Goal: Task Accomplishment & Management: Use online tool/utility

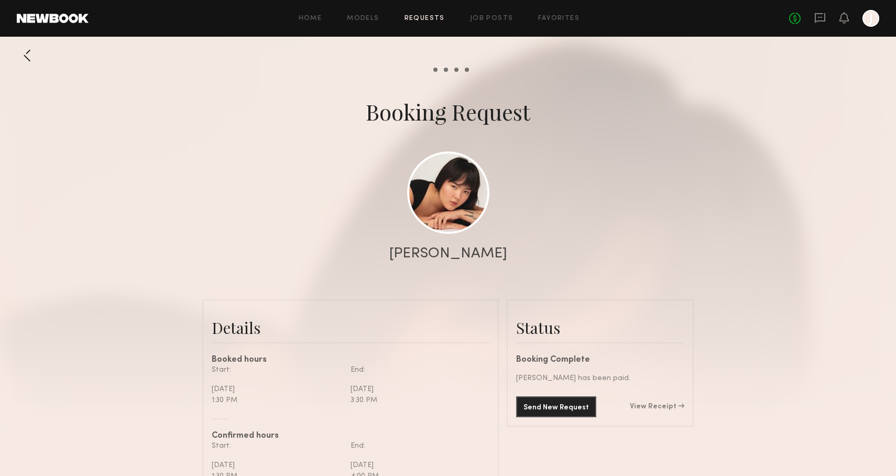
scroll to position [1151, 0]
click at [369, 24] on div "Home Models Requests Job Posts Favorites Sign Out No fees up to $5,000 J" at bounding box center [484, 18] width 791 height 17
click at [370, 18] on link "Models" at bounding box center [363, 18] width 32 height 7
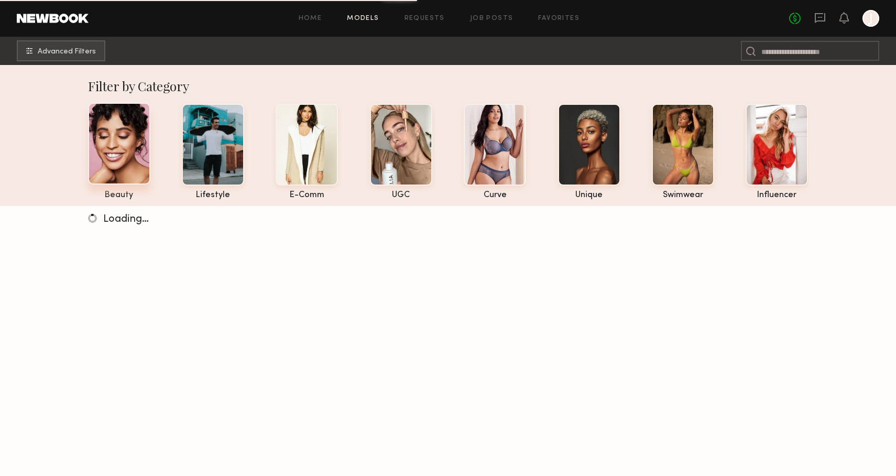
click at [134, 145] on div at bounding box center [119, 144] width 62 height 82
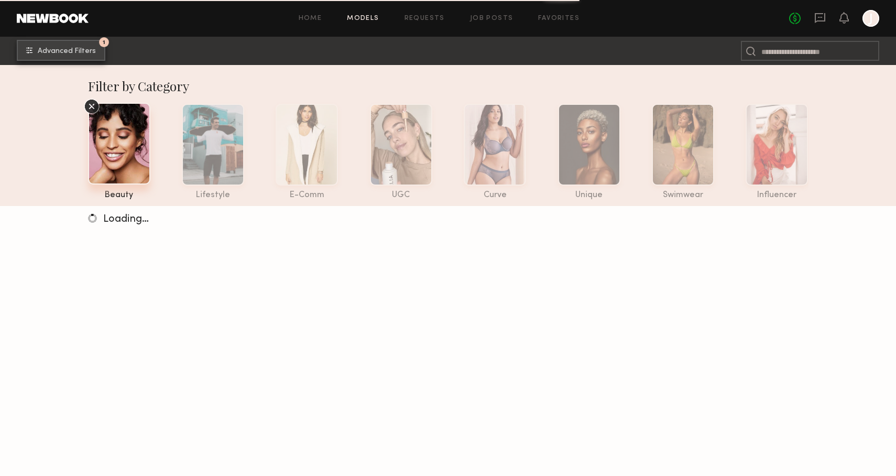
click at [64, 59] on button "1 Advanced Filters" at bounding box center [61, 50] width 89 height 21
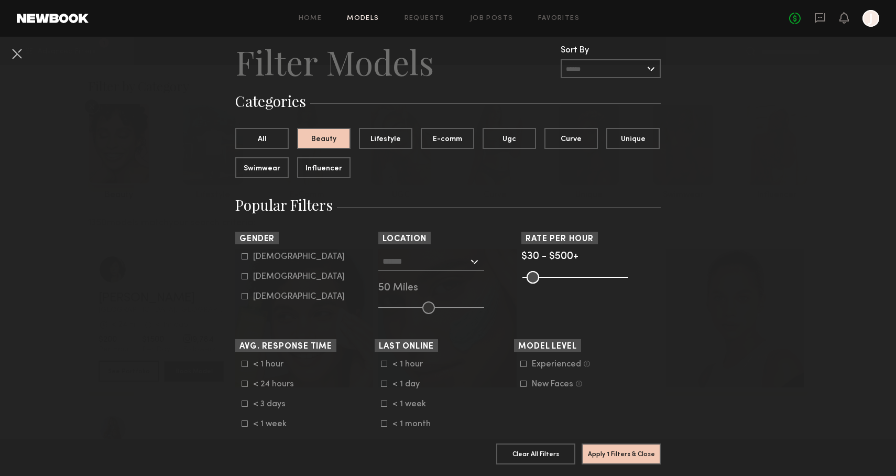
scroll to position [48, 0]
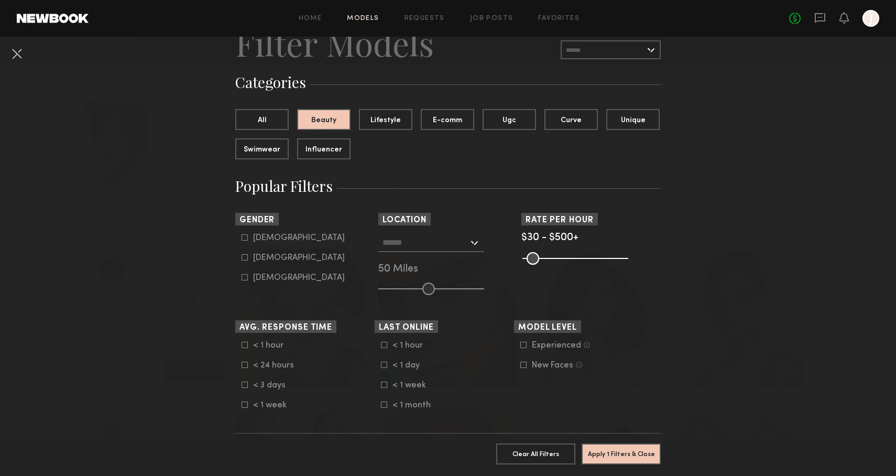
click at [252, 258] on label "[DEMOGRAPHIC_DATA]" at bounding box center [293, 257] width 103 height 6
type input "**"
click at [633, 453] on button "Apply 2 Filters & Close" at bounding box center [621, 453] width 79 height 21
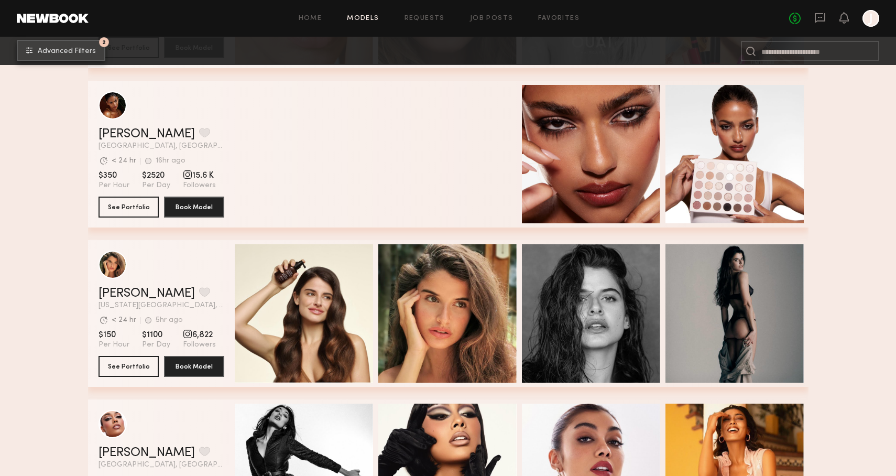
scroll to position [15962, 0]
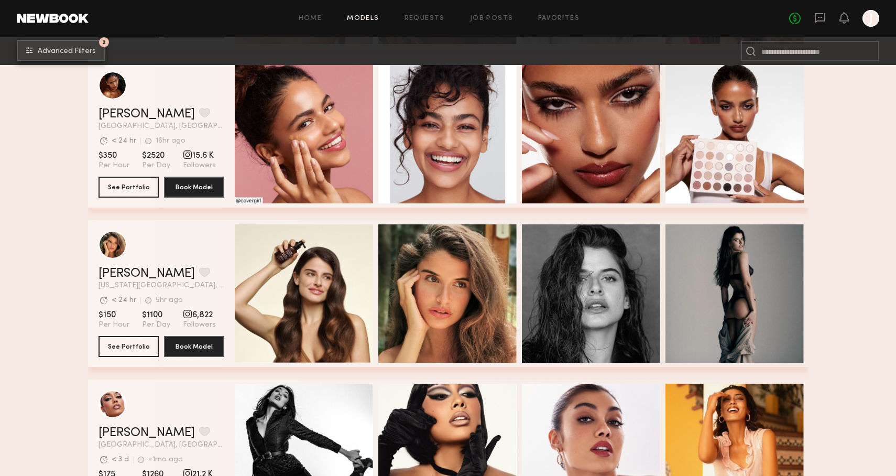
click at [69, 46] on button "2 Advanced Filters" at bounding box center [61, 50] width 89 height 21
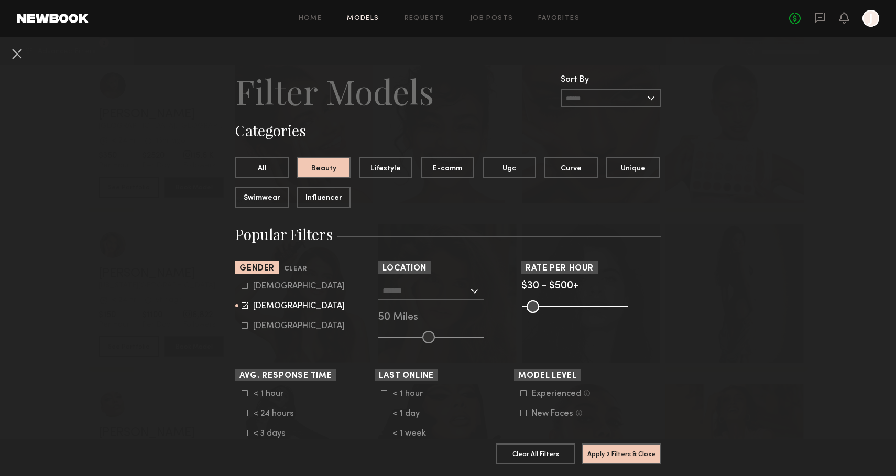
click at [412, 291] on input "text" at bounding box center [426, 291] width 86 height 18
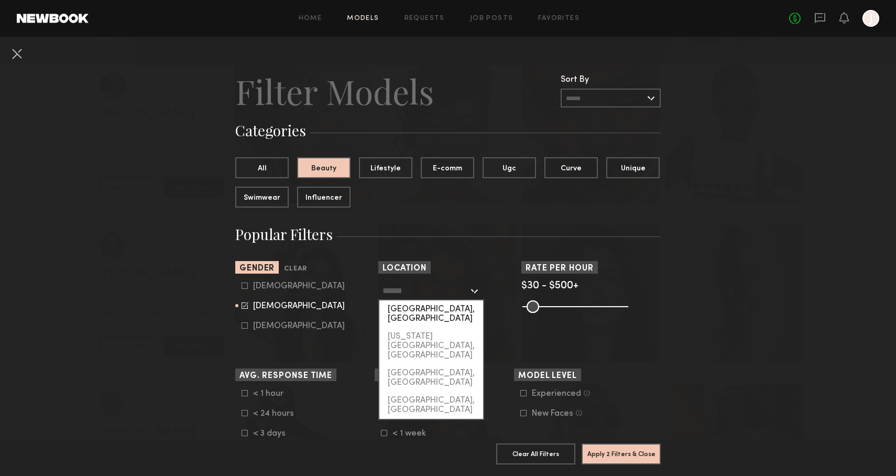
click at [424, 306] on div "[GEOGRAPHIC_DATA], [GEOGRAPHIC_DATA]" at bounding box center [432, 313] width 104 height 27
type input "**********"
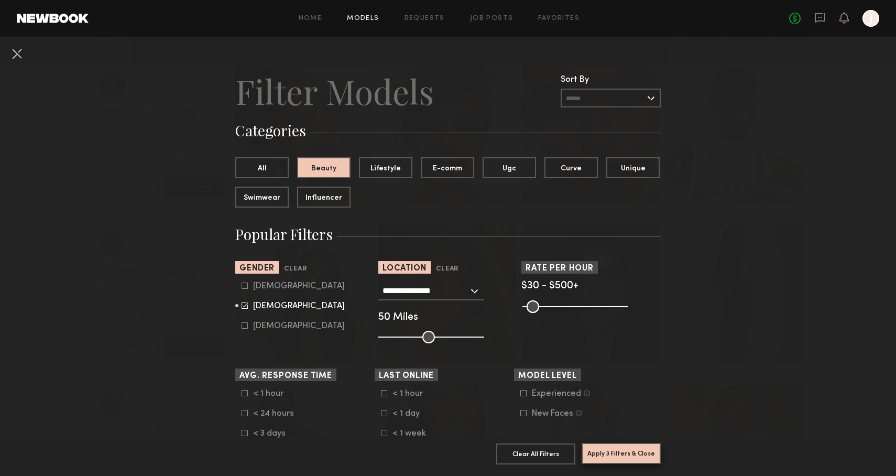
click at [628, 451] on button "Apply 3 Filters & Close" at bounding box center [621, 453] width 79 height 21
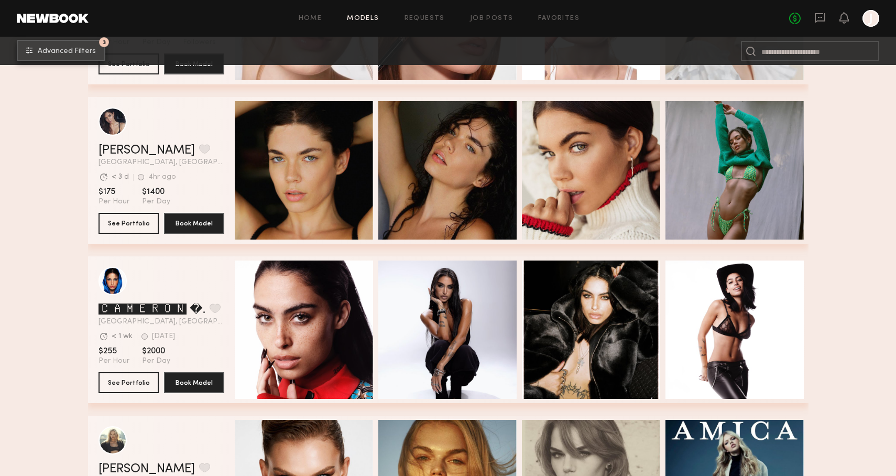
scroll to position [4611, 0]
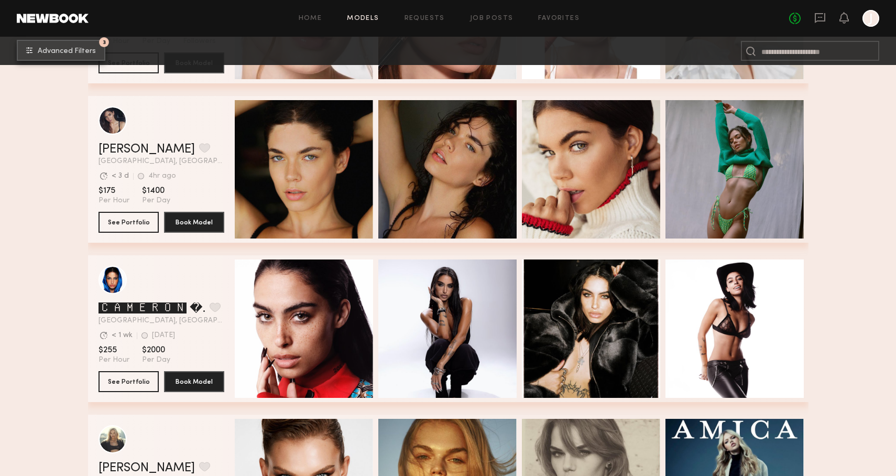
click at [17, 40] on button "3 Advanced Filters" at bounding box center [61, 50] width 89 height 21
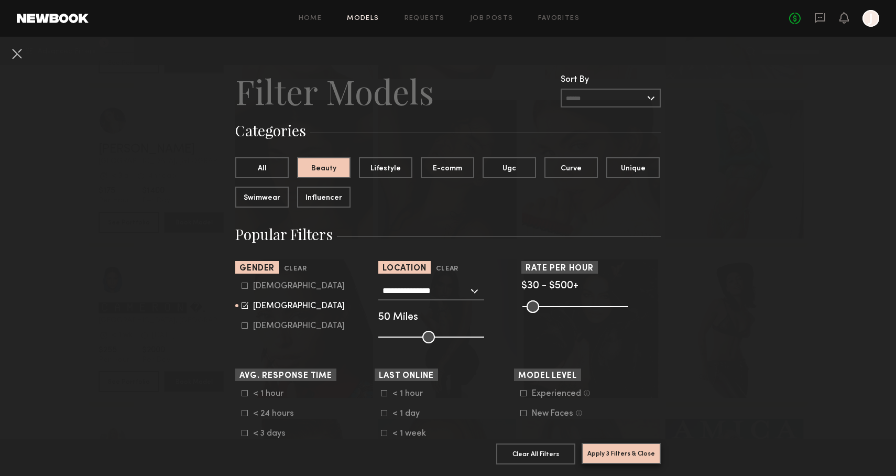
click at [632, 452] on button "Apply 3 Filters & Close" at bounding box center [621, 453] width 79 height 21
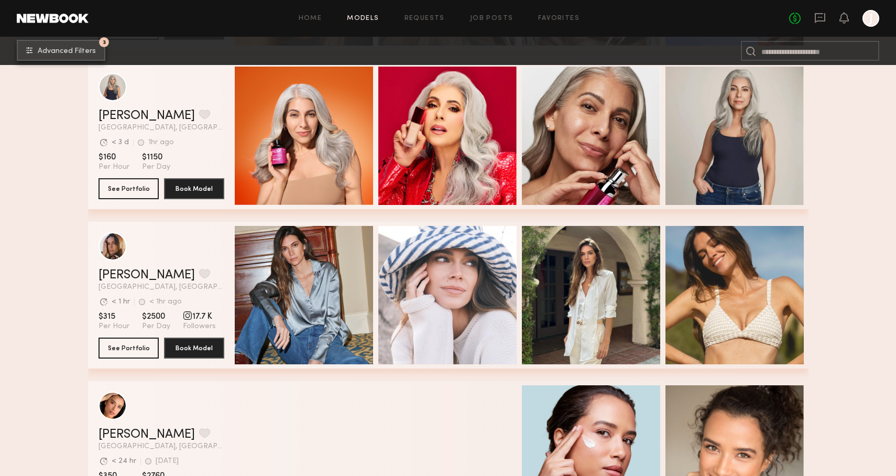
scroll to position [12465, 0]
